Goal: Task Accomplishment & Management: Manage account settings

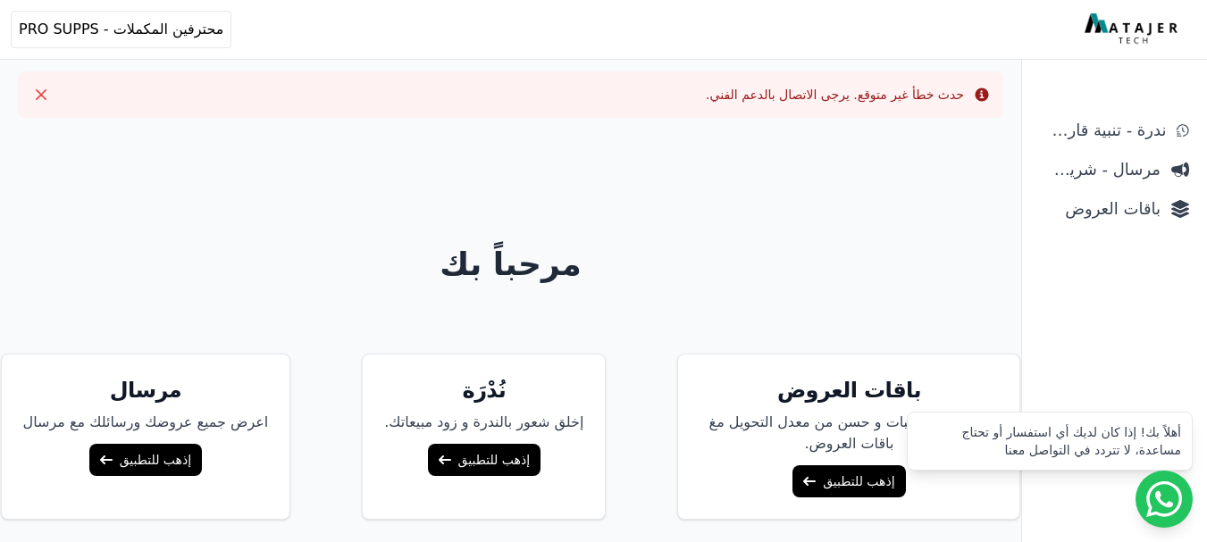
click at [658, 69] on div "Info حدث خطأ غير متوقع. يرجى الاتصال بالدعم الفني. Close مرحباً بك باقات العروض…" at bounding box center [510, 337] width 1021 height 674
click at [1127, 208] on span "باقات العروض" at bounding box center [1100, 209] width 121 height 25
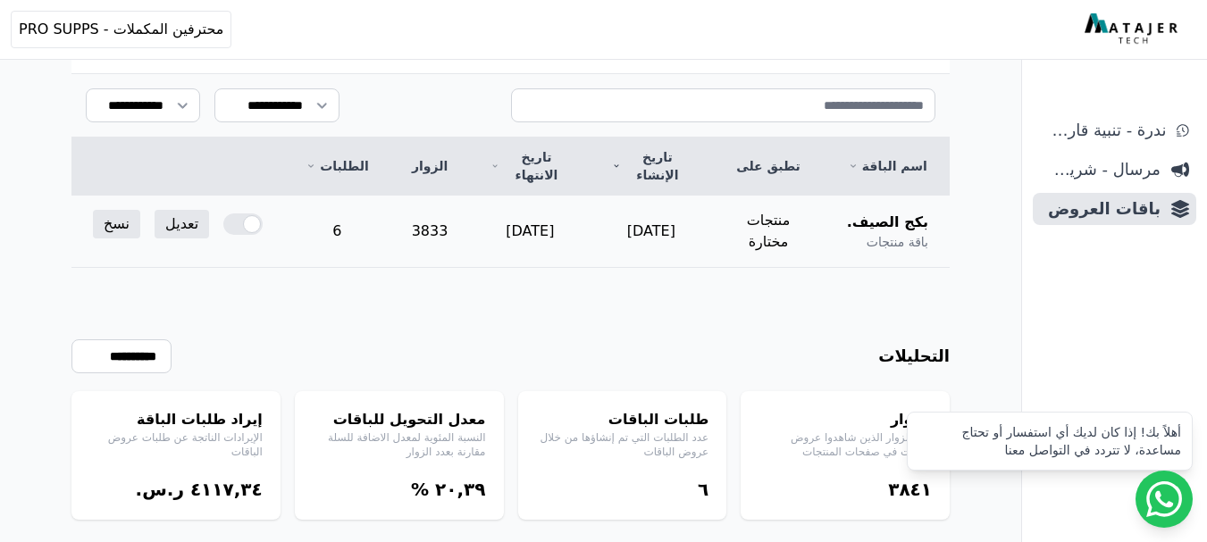
scroll to position [219, 0]
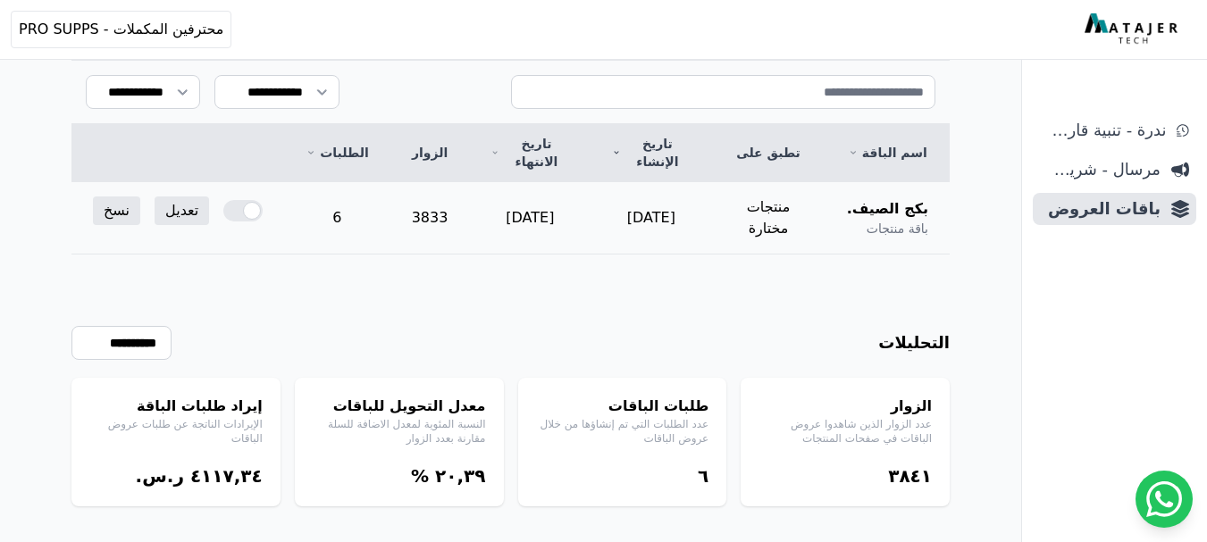
click at [550, 205] on td "[DATE]" at bounding box center [529, 218] width 121 height 72
click at [164, 197] on link "تعديل" at bounding box center [182, 211] width 54 height 29
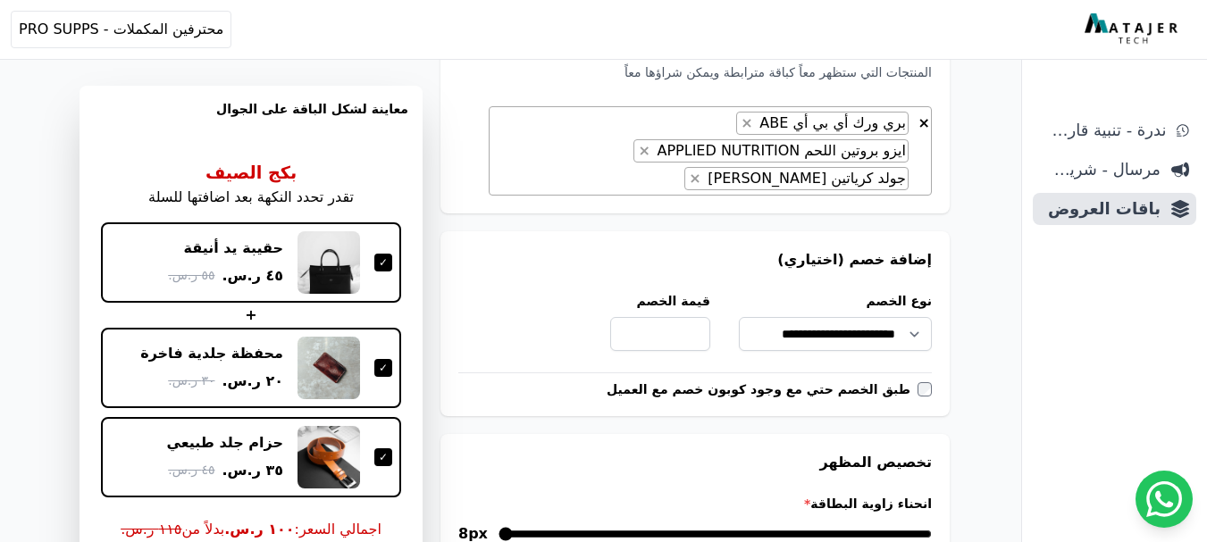
scroll to position [715, 0]
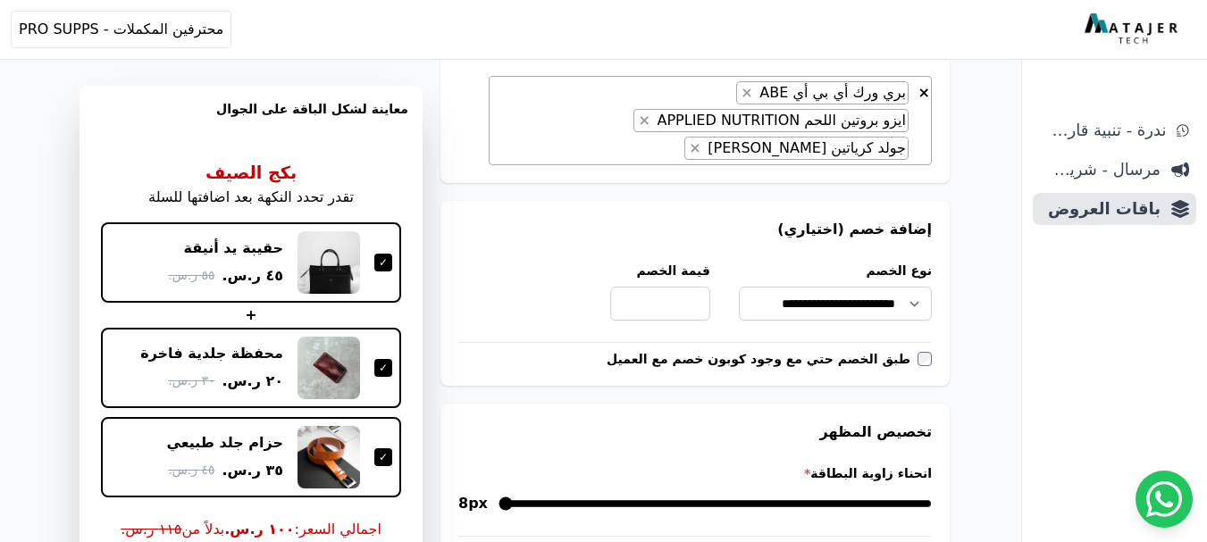
click at [782, 252] on div "**********" at bounding box center [694, 293] width 509 height 185
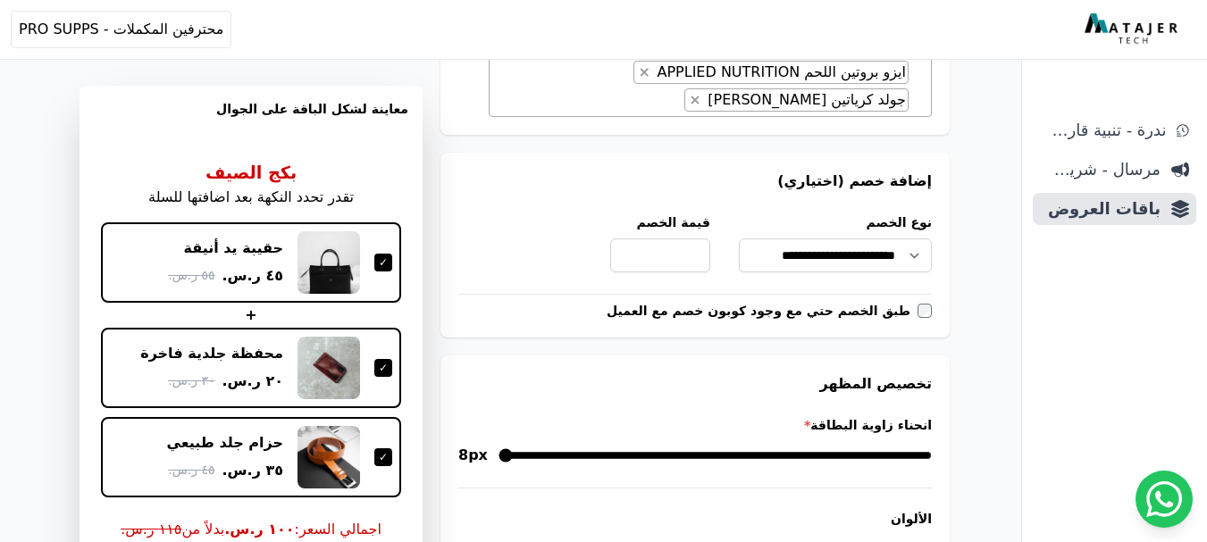
scroll to position [804, 0]
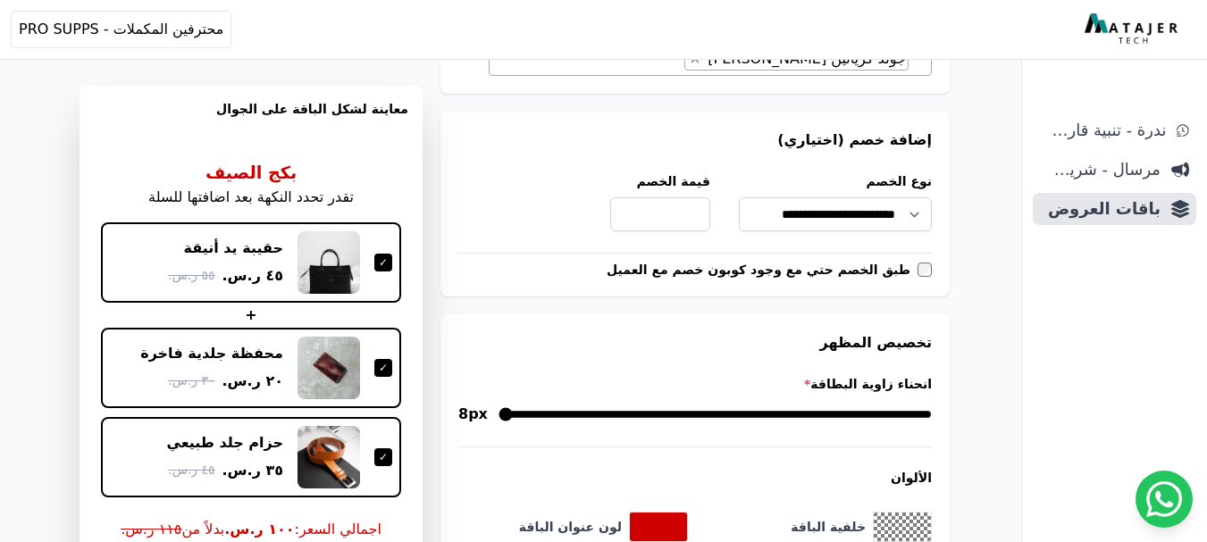
click at [766, 297] on form "**********" at bounding box center [694, 331] width 509 height 1984
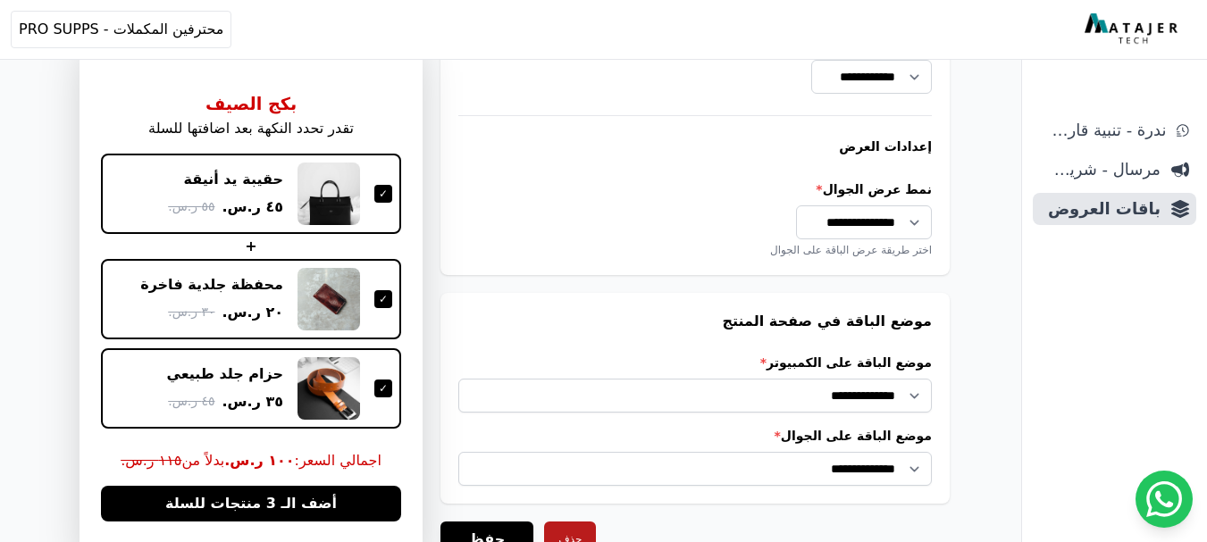
scroll to position [1608, 0]
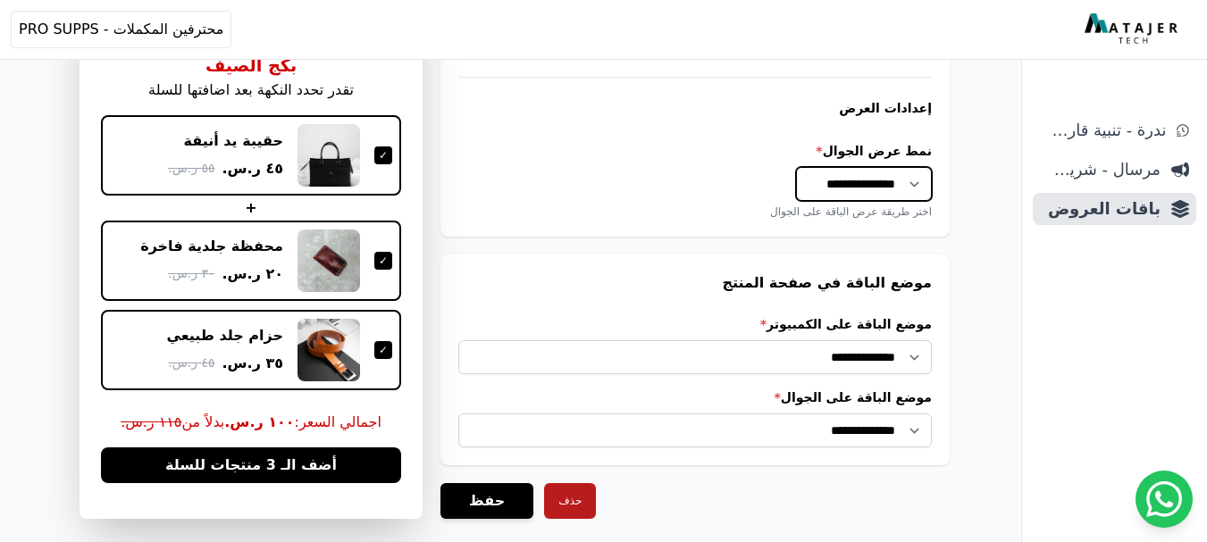
click at [832, 194] on select "**********" at bounding box center [864, 184] width 136 height 34
click at [682, 187] on div "**********" at bounding box center [694, 180] width 473 height 77
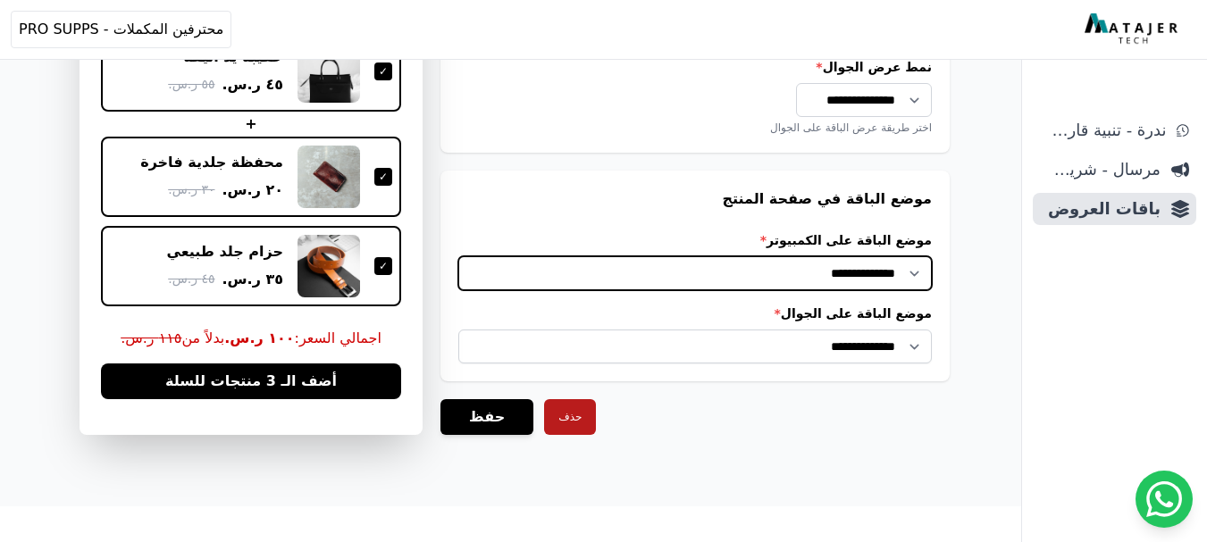
click at [840, 264] on select "**********" at bounding box center [694, 273] width 473 height 34
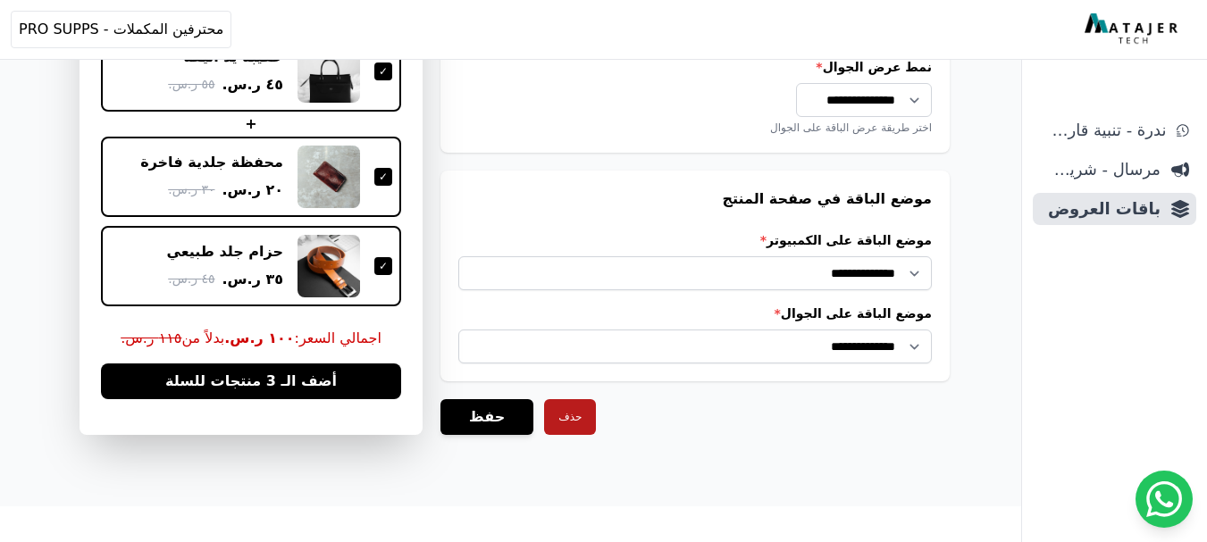
click at [706, 188] on h3 "موضع الباقة في صفحة المنتج" at bounding box center [694, 198] width 473 height 21
click at [476, 420] on button "حفظ" at bounding box center [486, 417] width 93 height 36
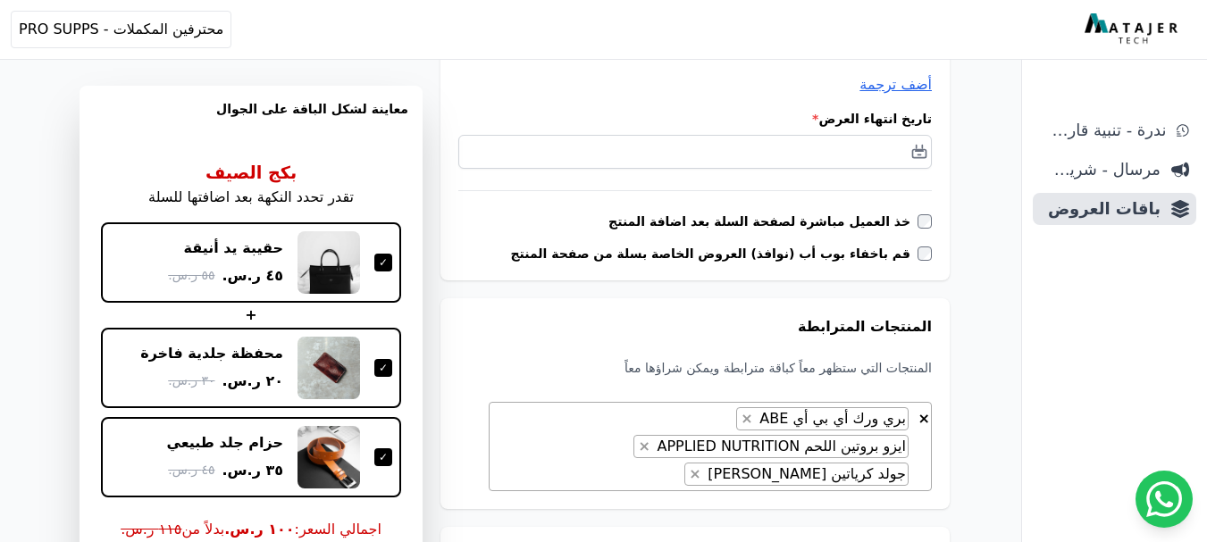
scroll to position [357, 0]
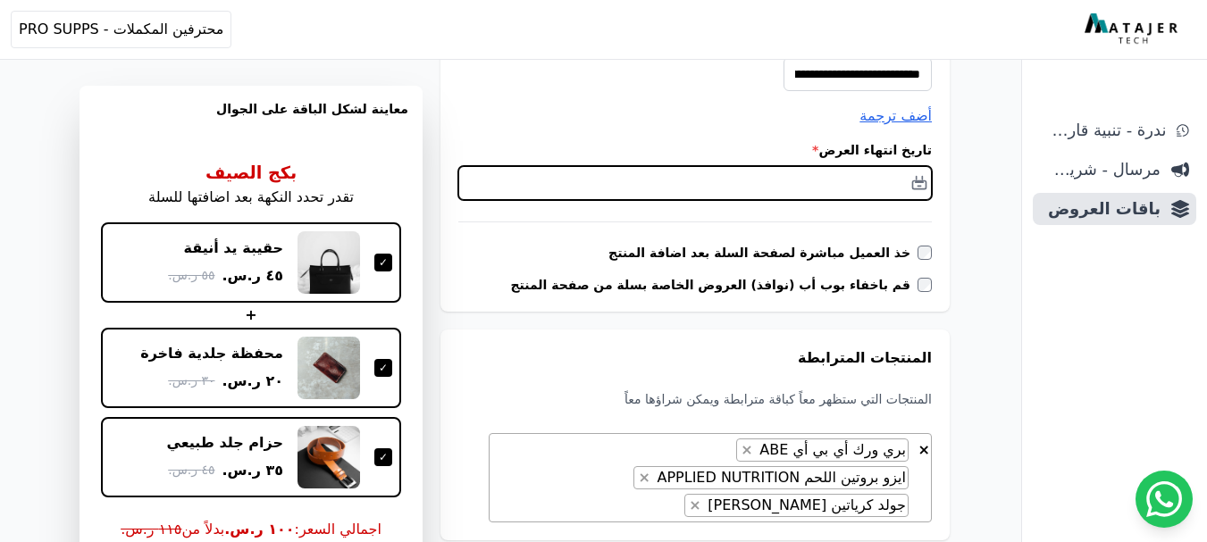
click at [886, 184] on input "text" at bounding box center [694, 183] width 473 height 34
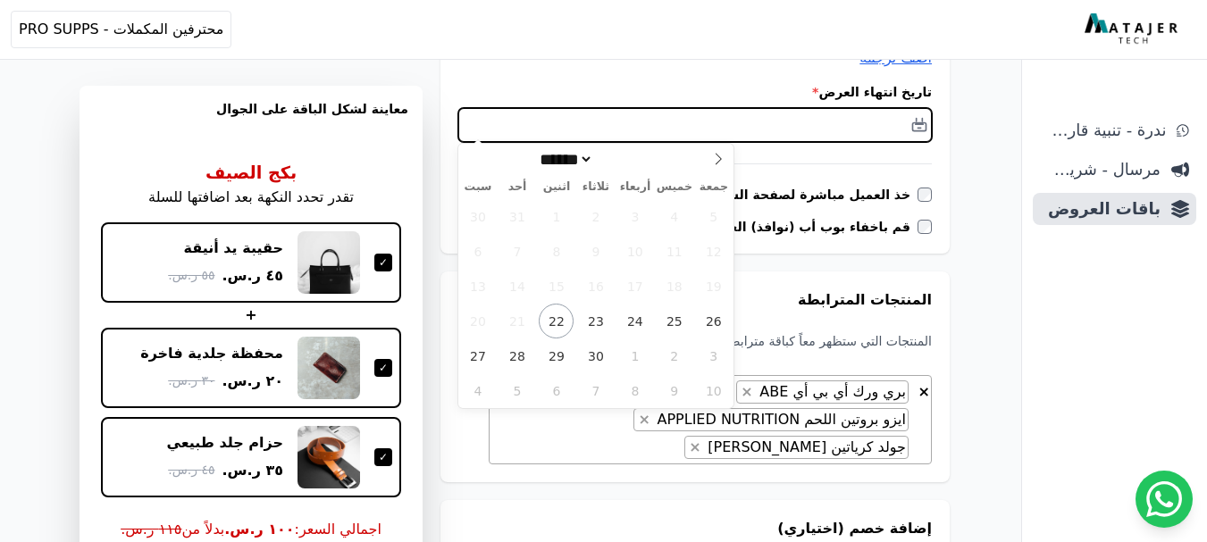
scroll to position [447, 0]
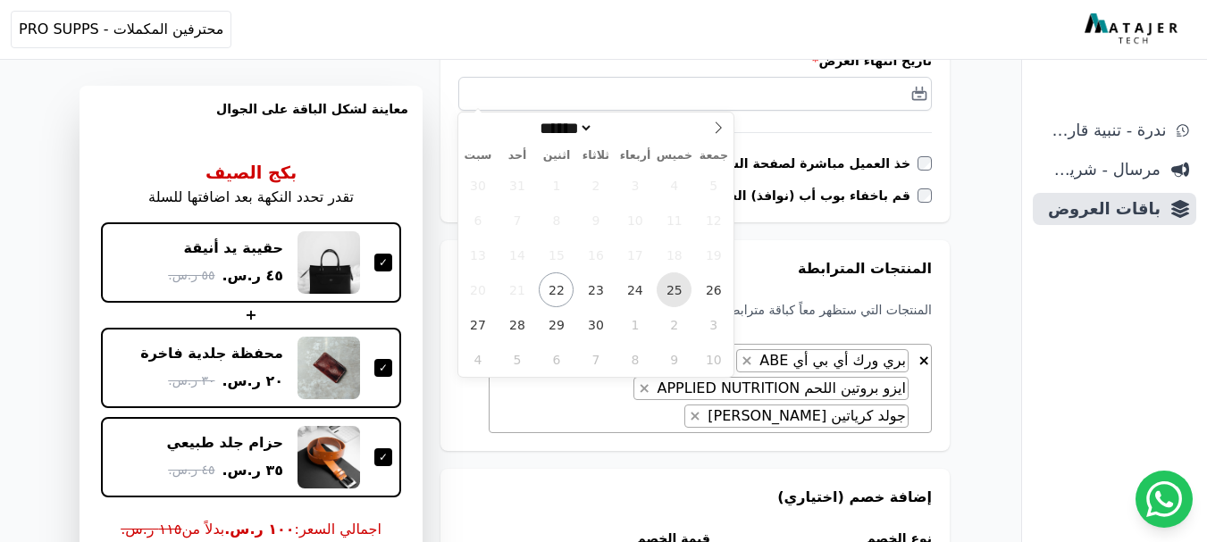
click at [679, 284] on span "25" at bounding box center [674, 289] width 35 height 35
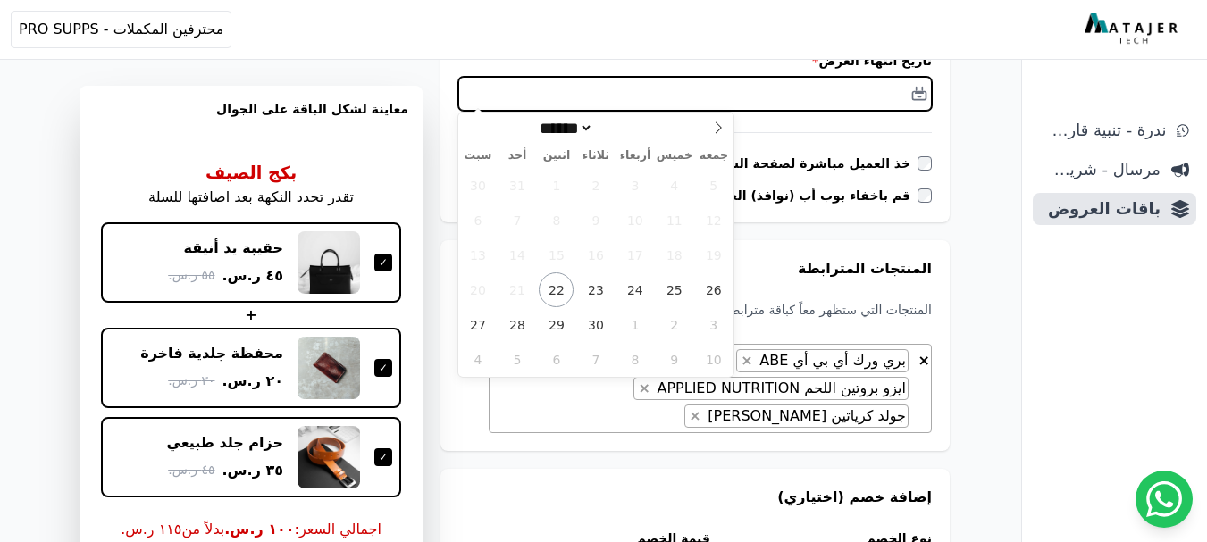
type input "**********"
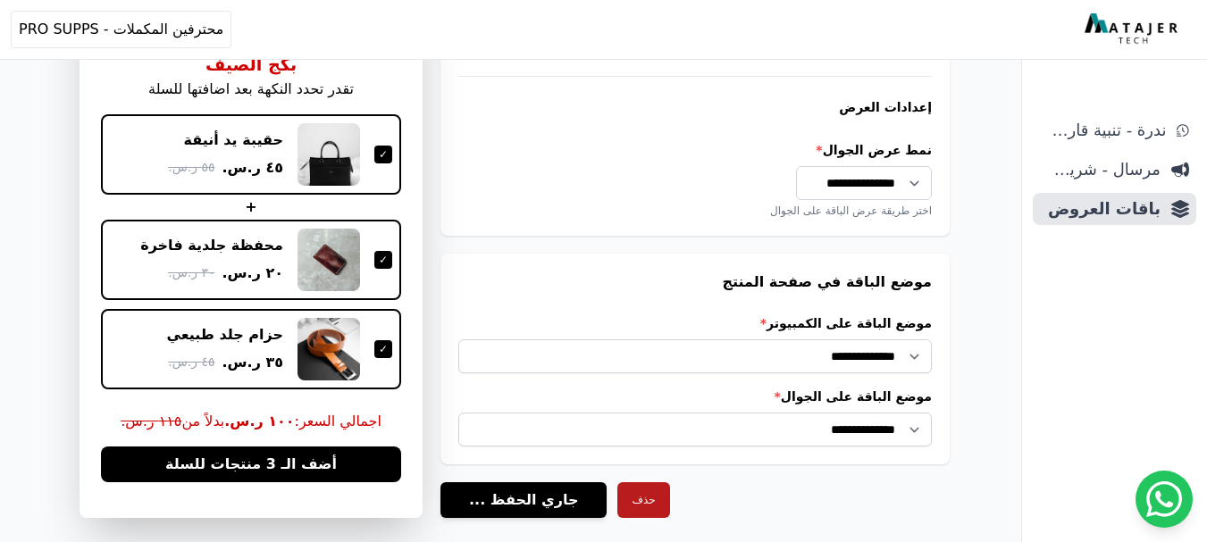
scroll to position [1692, 0]
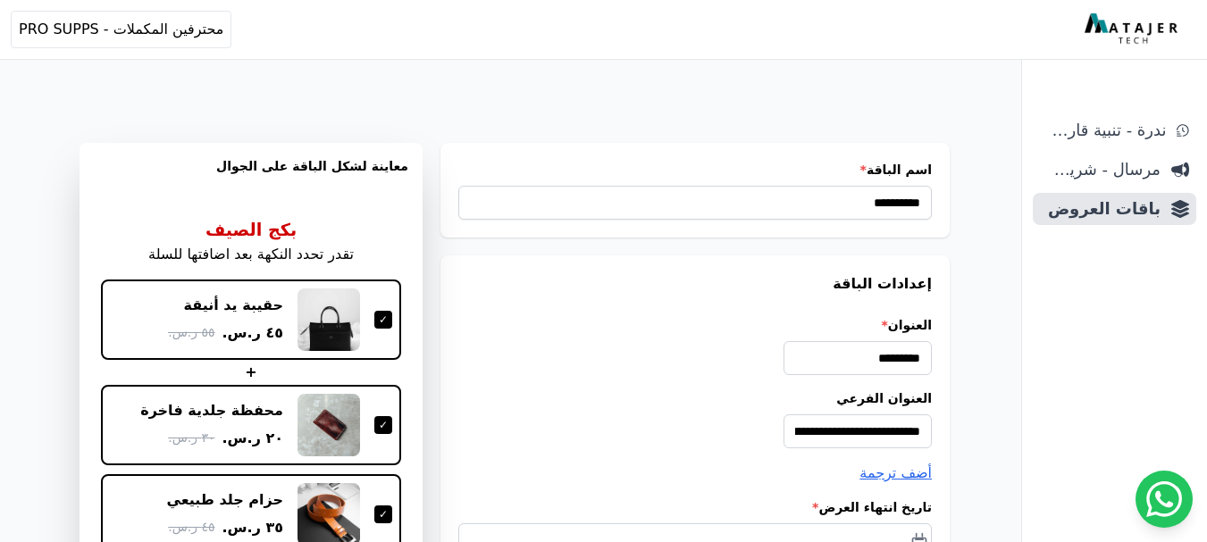
scroll to position [1692, 0]
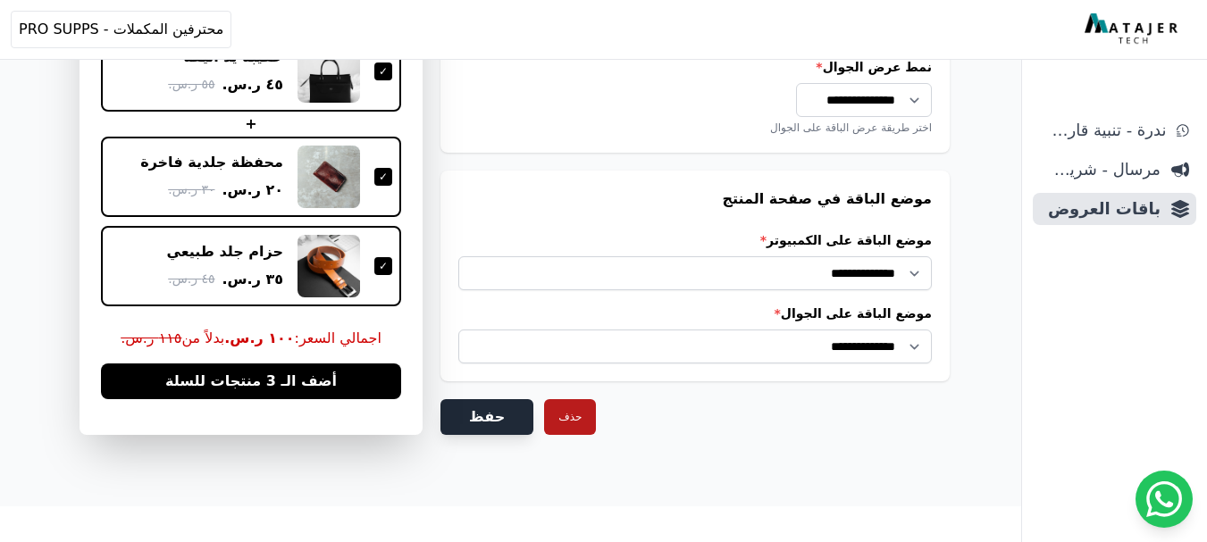
click at [490, 419] on button "حفظ" at bounding box center [486, 417] width 93 height 36
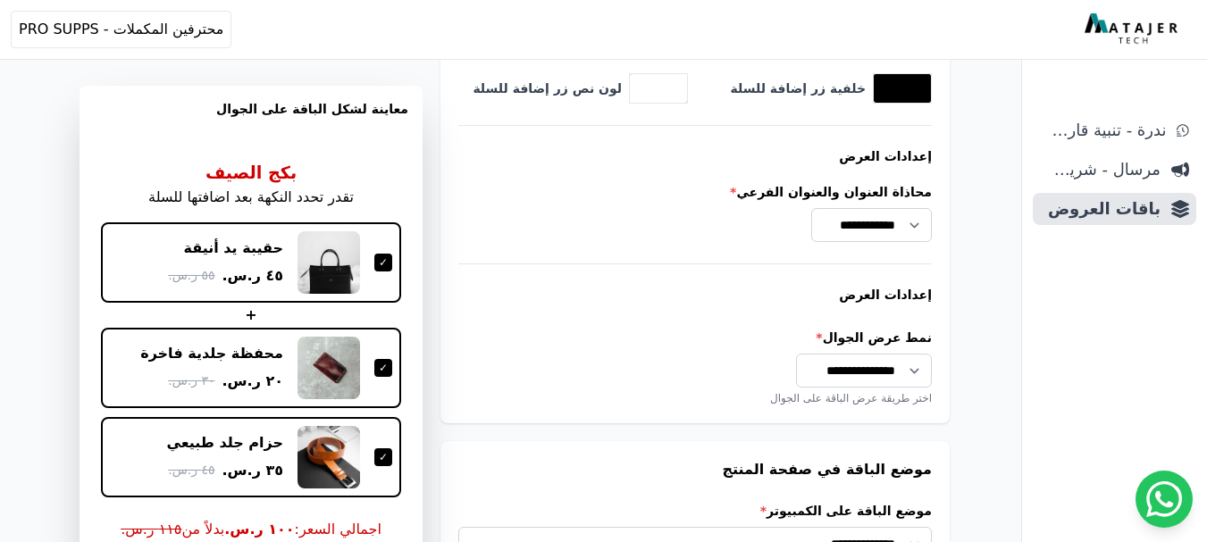
scroll to position [1067, 0]
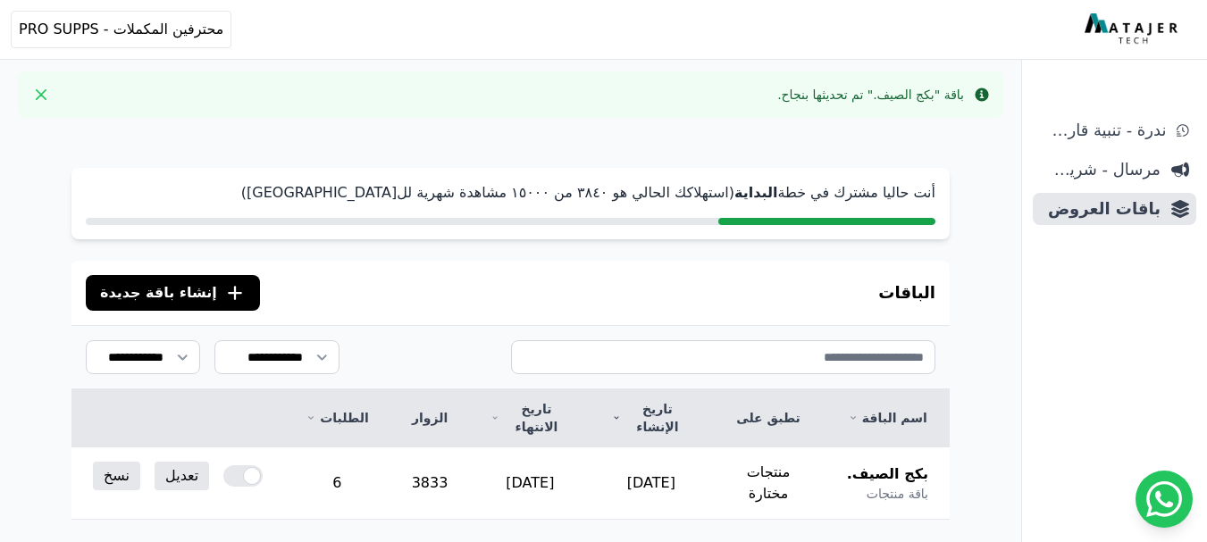
click at [644, 283] on div "الباقات .cls-1{fill:none;stroke:#fff;stroke-linecap:round;stroke-linejoin:round…" at bounding box center [510, 293] width 878 height 64
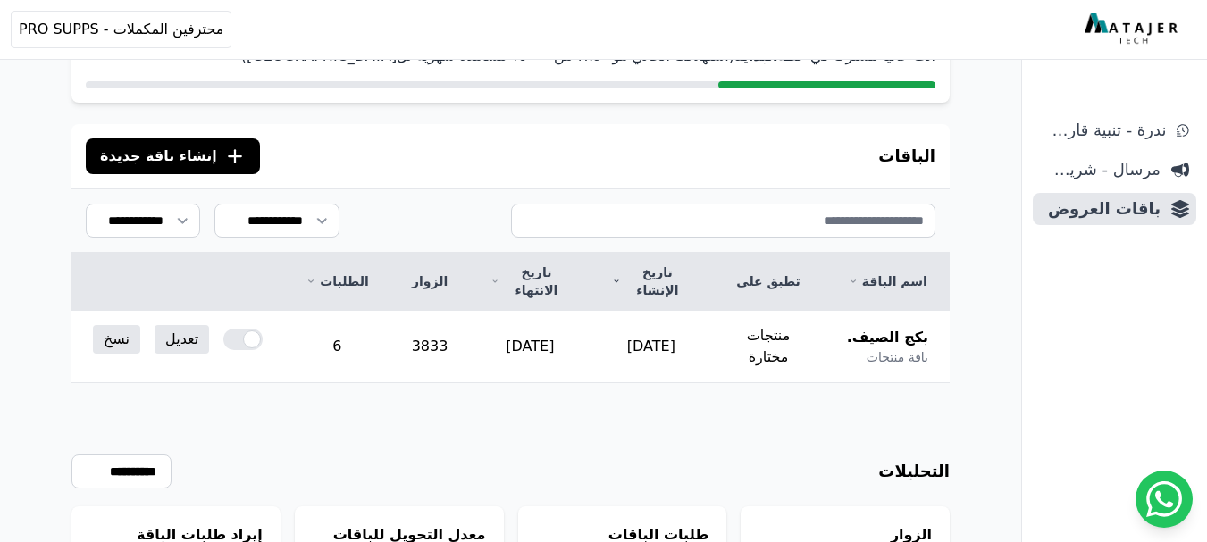
scroll to position [265, 0]
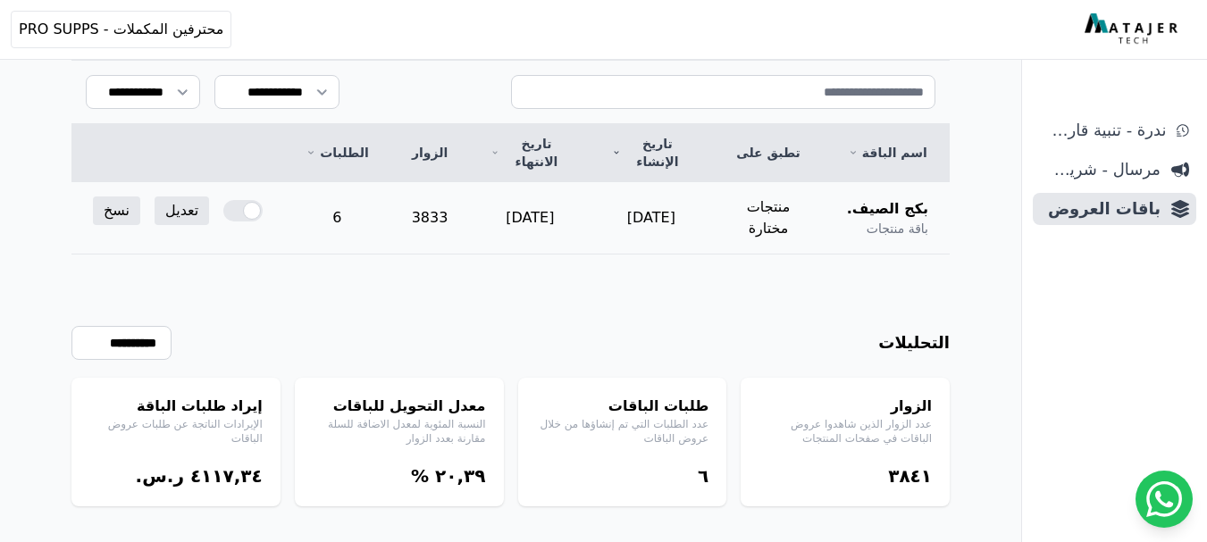
click at [338, 197] on td "6" at bounding box center [336, 218] width 105 height 72
click at [579, 204] on td "[DATE]" at bounding box center [529, 218] width 121 height 72
click at [643, 199] on td "2025-09-03" at bounding box center [650, 218] width 121 height 72
drag, startPoint x: 643, startPoint y: 199, endPoint x: 600, endPoint y: 193, distance: 43.3
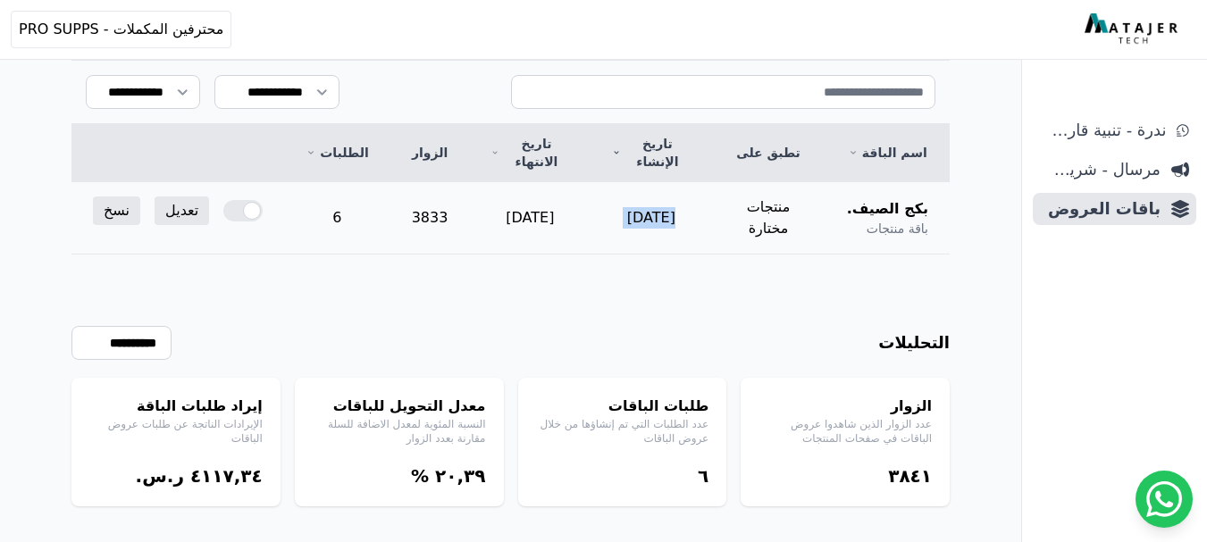
click at [605, 193] on td "2025-09-03" at bounding box center [650, 218] width 121 height 72
click at [530, 192] on td "2025-09-20" at bounding box center [529, 218] width 121 height 72
drag, startPoint x: 530, startPoint y: 192, endPoint x: 495, endPoint y: 194, distance: 34.9
click at [495, 194] on td "2025-09-20" at bounding box center [529, 218] width 121 height 72
click at [498, 196] on td "2025-09-20" at bounding box center [529, 218] width 121 height 72
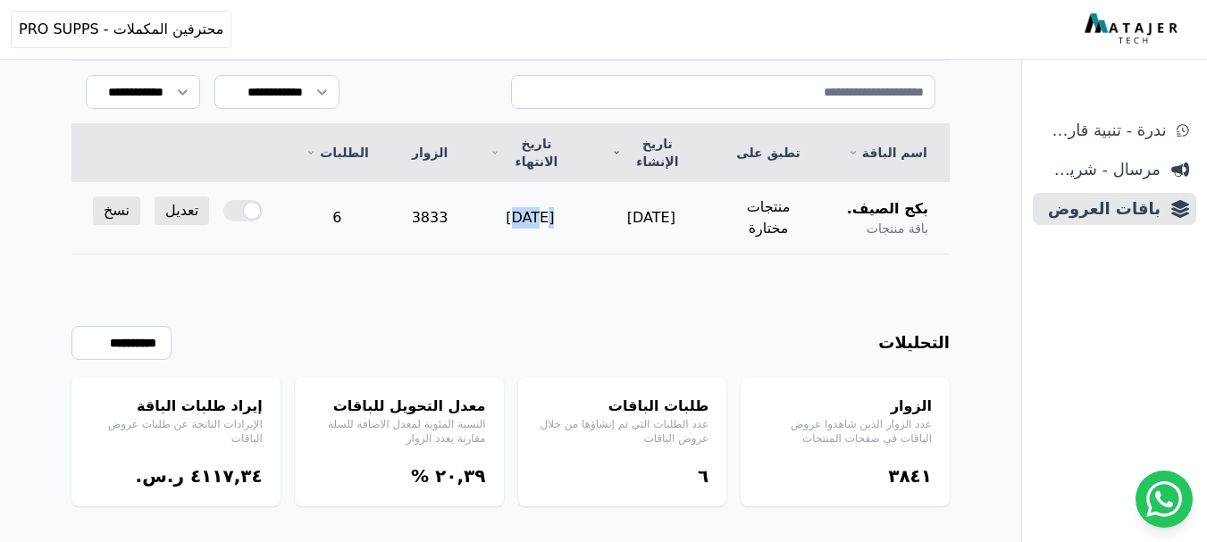
click at [498, 196] on td "2025-09-20" at bounding box center [529, 218] width 121 height 72
